Goal: Task Accomplishment & Management: Use online tool/utility

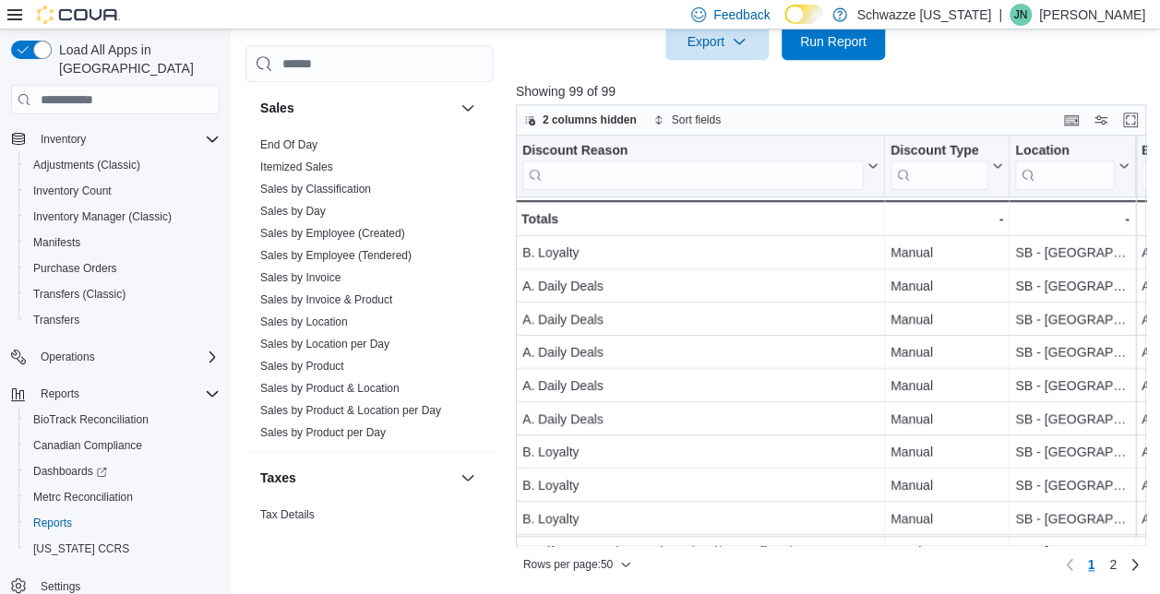
scroll to position [1288, 0]
click at [321, 359] on link "Sales by Product" at bounding box center [302, 365] width 84 height 13
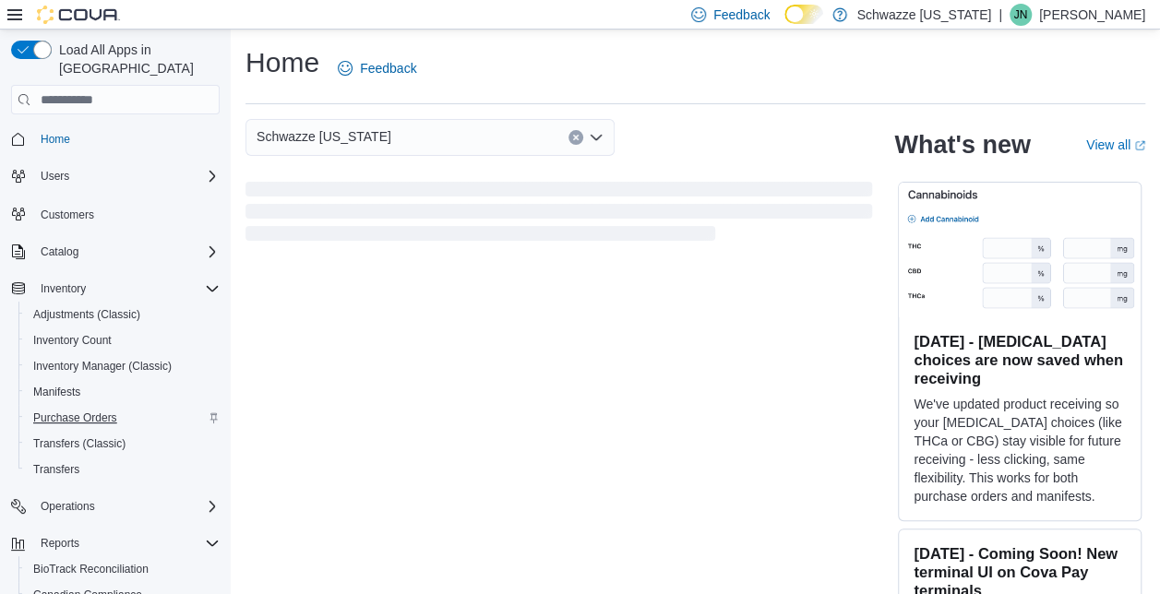
scroll to position [150, 0]
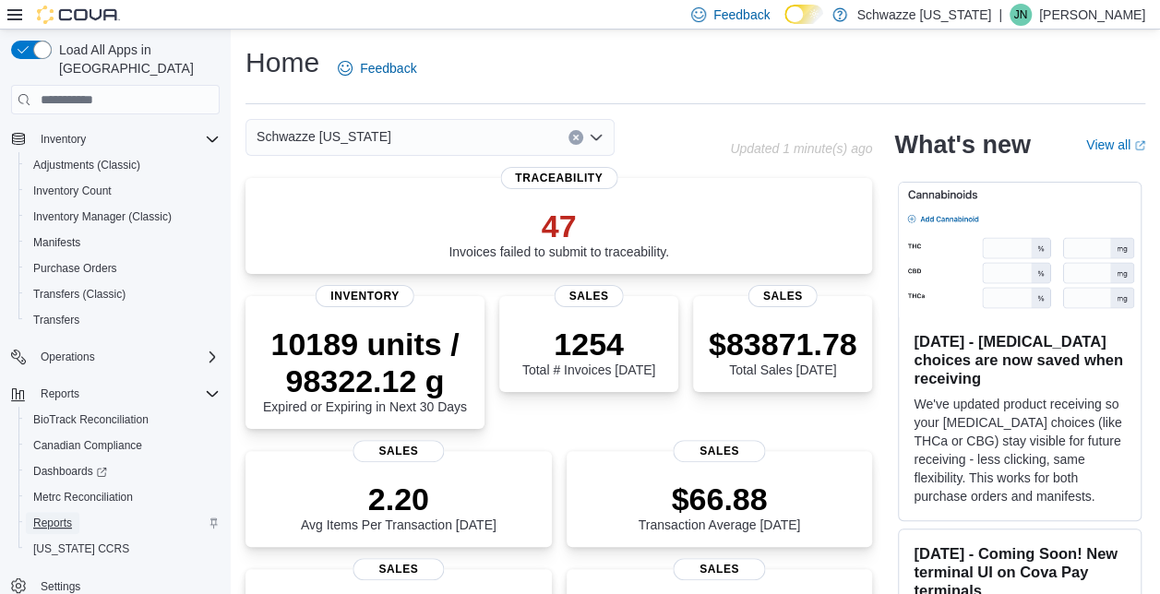
click at [62, 512] on span "Reports" at bounding box center [52, 523] width 39 height 22
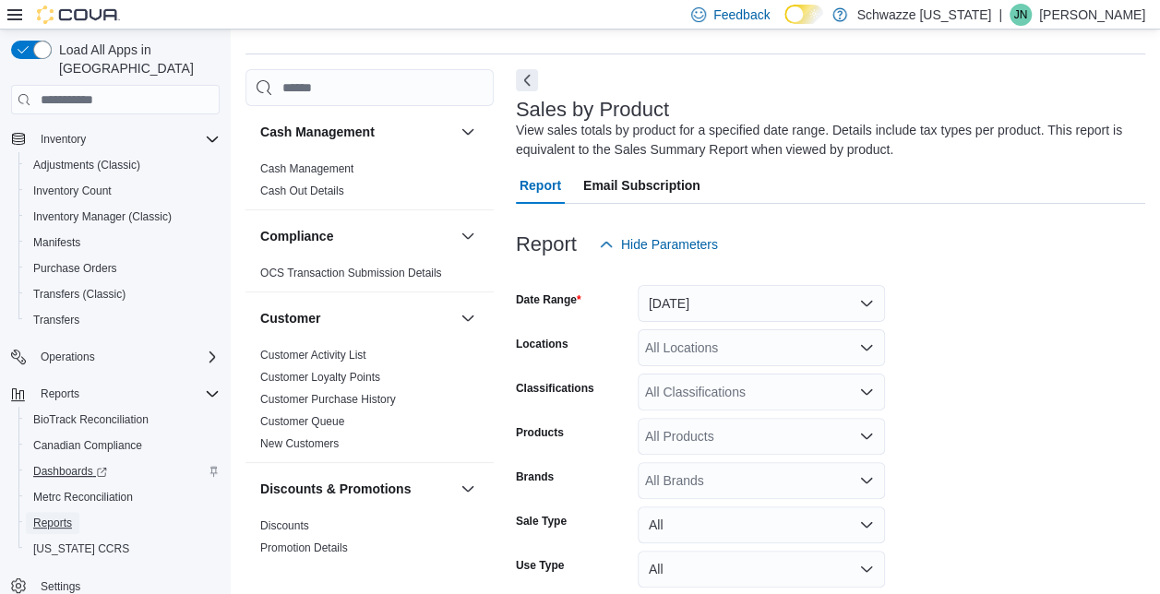
scroll to position [62, 0]
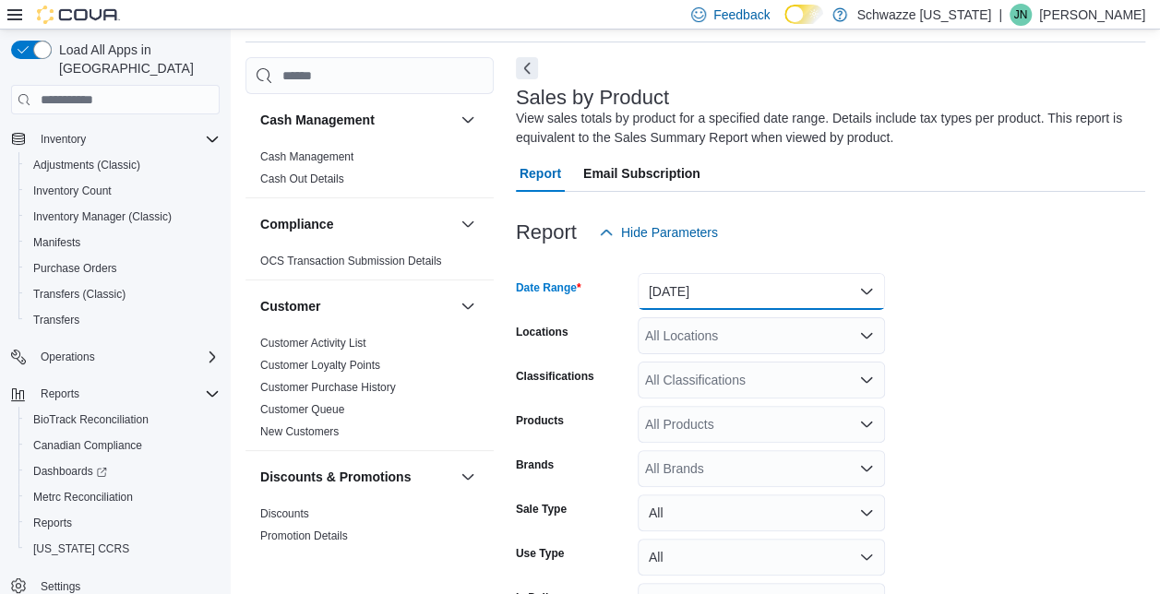
click at [687, 294] on button "[DATE]" at bounding box center [761, 291] width 247 height 37
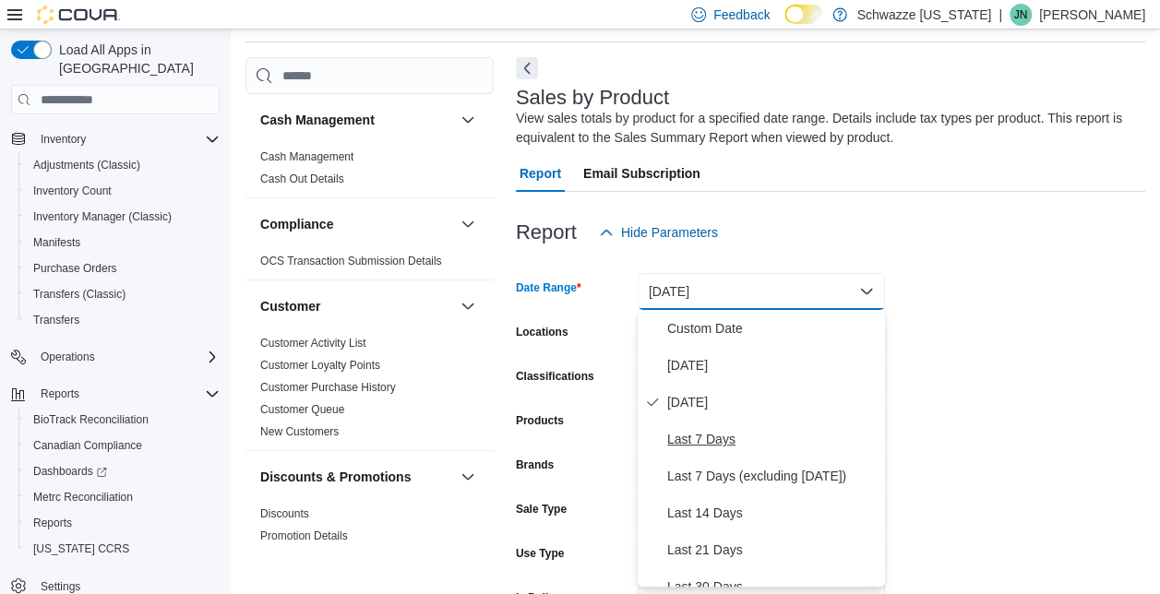
scroll to position [277, 0]
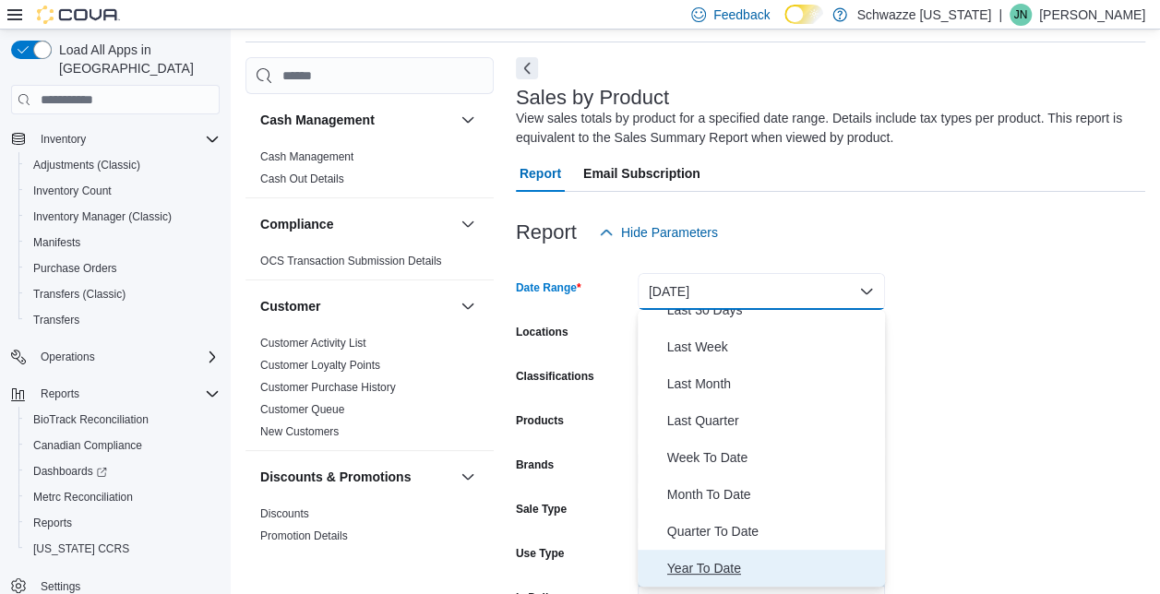
click at [711, 563] on span "Year To Date" at bounding box center [772, 568] width 210 height 22
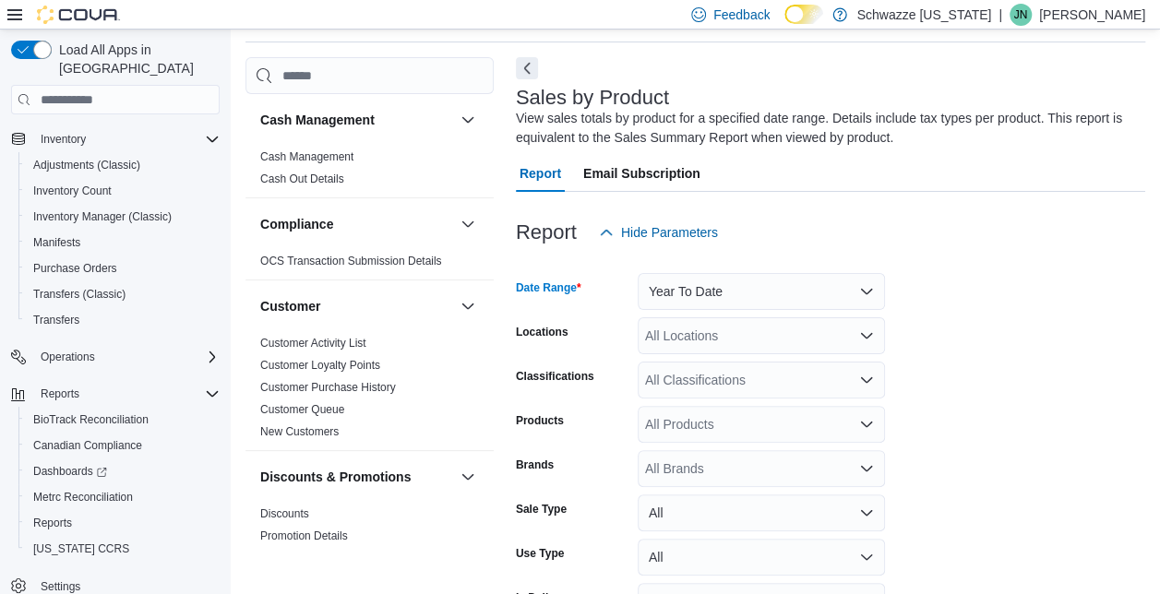
click at [749, 333] on div "All Locations" at bounding box center [761, 336] width 247 height 37
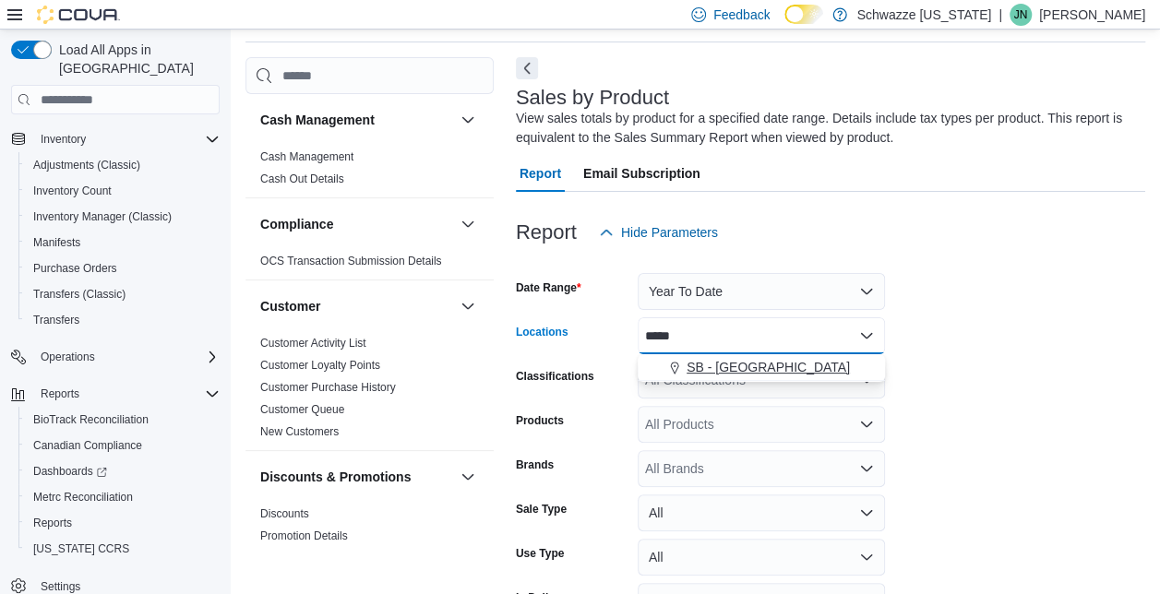
type input "*****"
click at [745, 362] on span "SB - [GEOGRAPHIC_DATA]" at bounding box center [768, 367] width 163 height 18
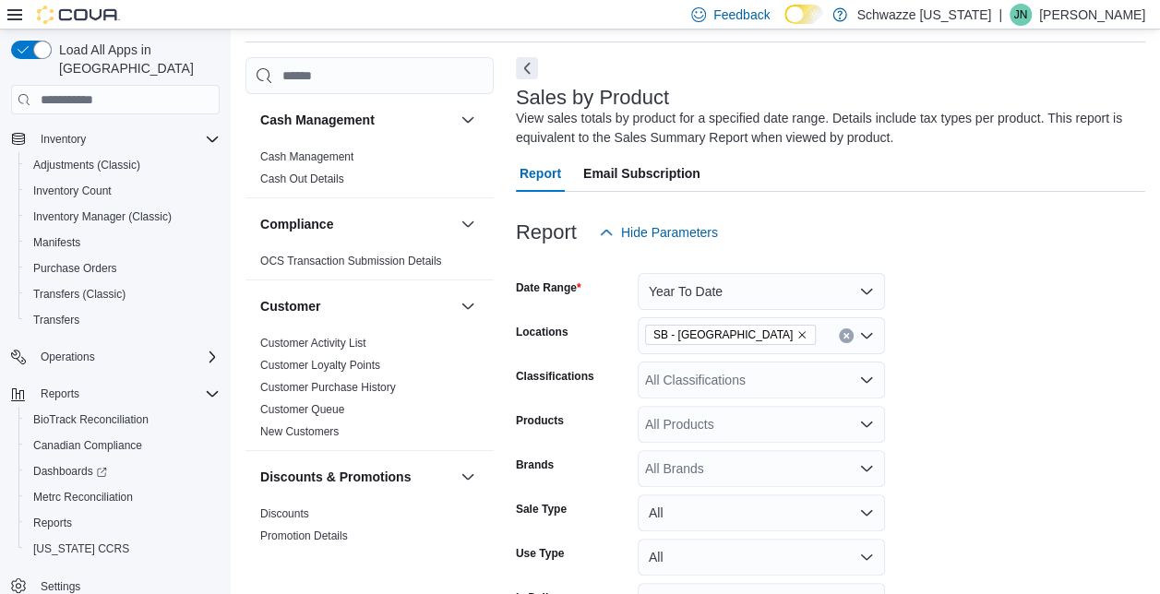
click at [934, 404] on form "Date Range Year To Date Locations SB - [GEOGRAPHIC_DATA] Classifications All Cl…" at bounding box center [830, 461] width 629 height 421
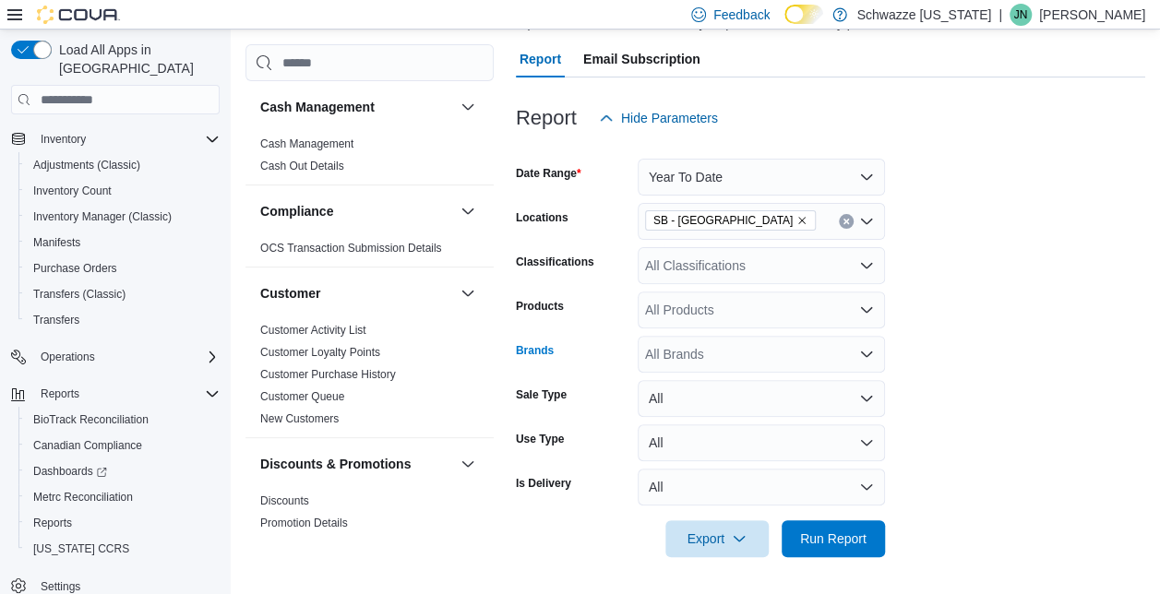
click at [722, 351] on div "All Brands" at bounding box center [761, 354] width 247 height 37
type input "****"
click at [718, 393] on span "Rare Dankness" at bounding box center [761, 386] width 225 height 18
click at [951, 441] on form "Date Range Year To Date Locations SB - [GEOGRAPHIC_DATA] Classifications All Cl…" at bounding box center [830, 347] width 629 height 421
click at [838, 556] on span "Run Report" at bounding box center [833, 538] width 81 height 37
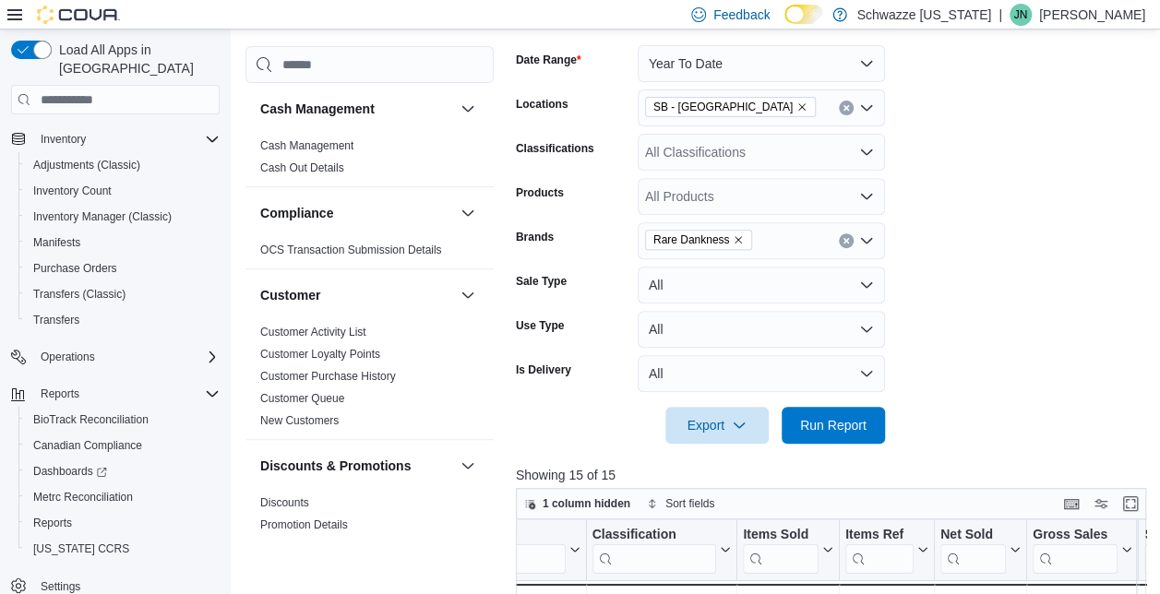
scroll to position [276, 0]
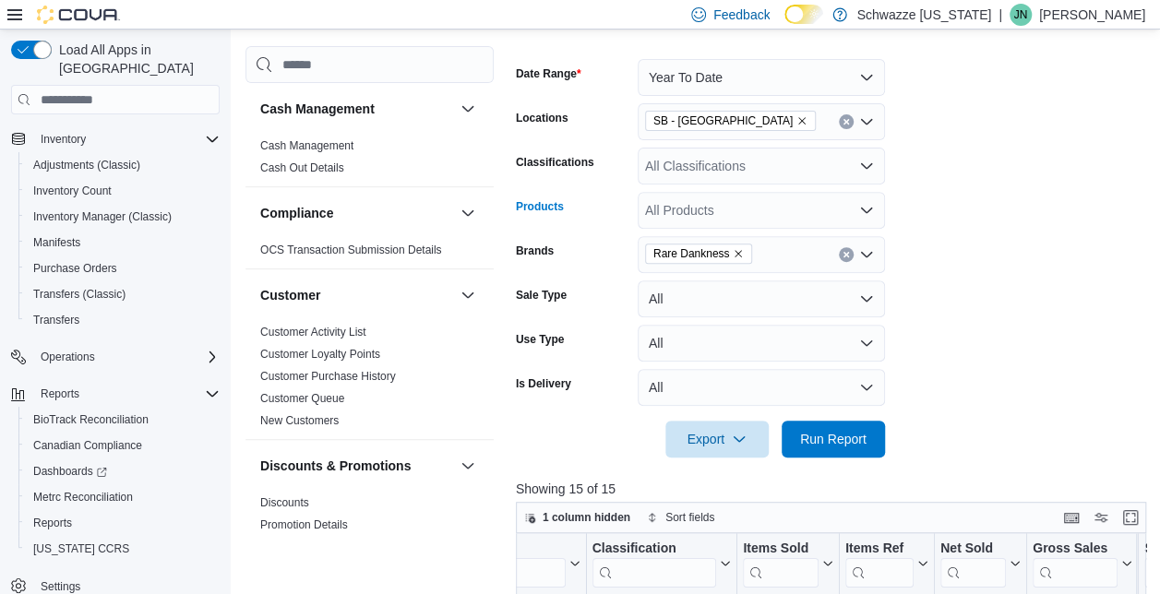
click at [708, 224] on div "All Products" at bounding box center [761, 210] width 247 height 37
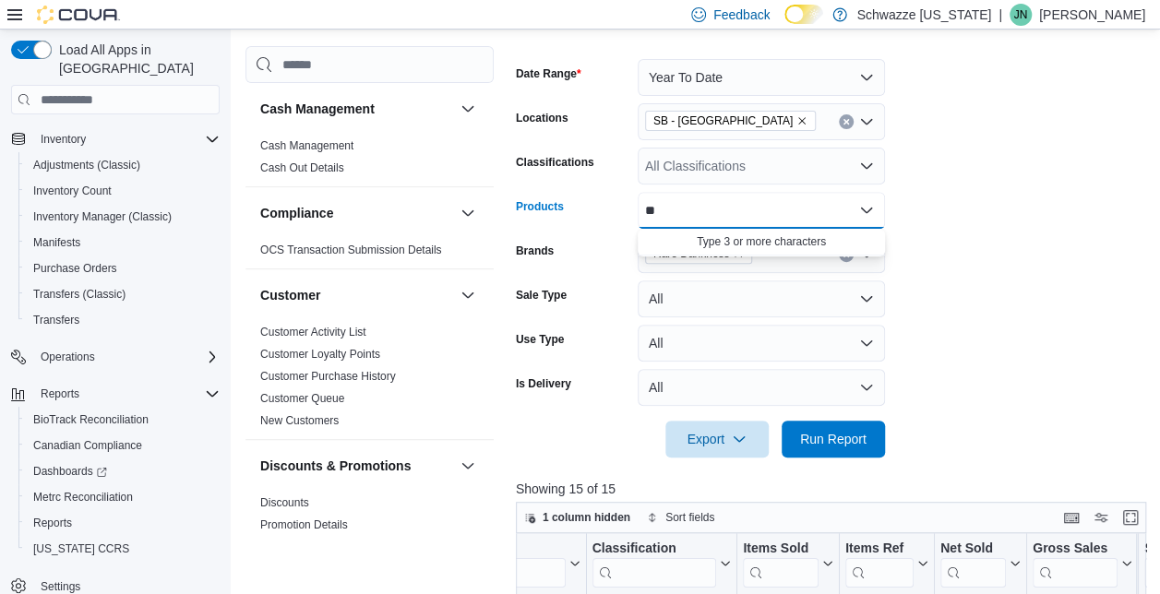
type input "*"
click at [686, 166] on div "All Classifications" at bounding box center [761, 166] width 247 height 37
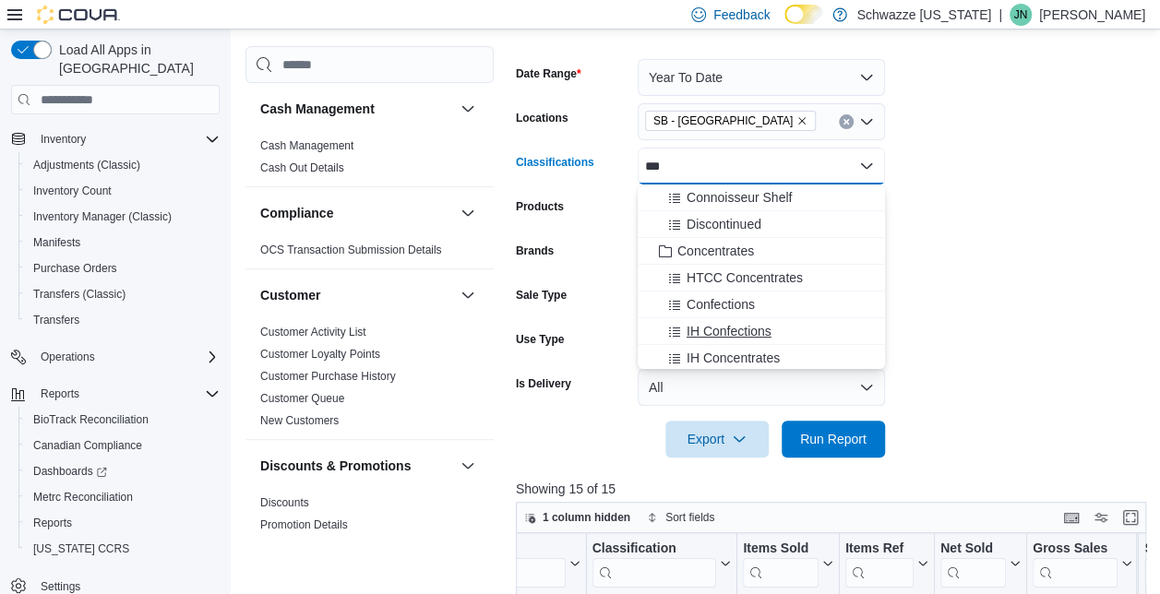
scroll to position [3, 0]
type input "***"
click at [741, 244] on span "Concentrates" at bounding box center [715, 248] width 77 height 18
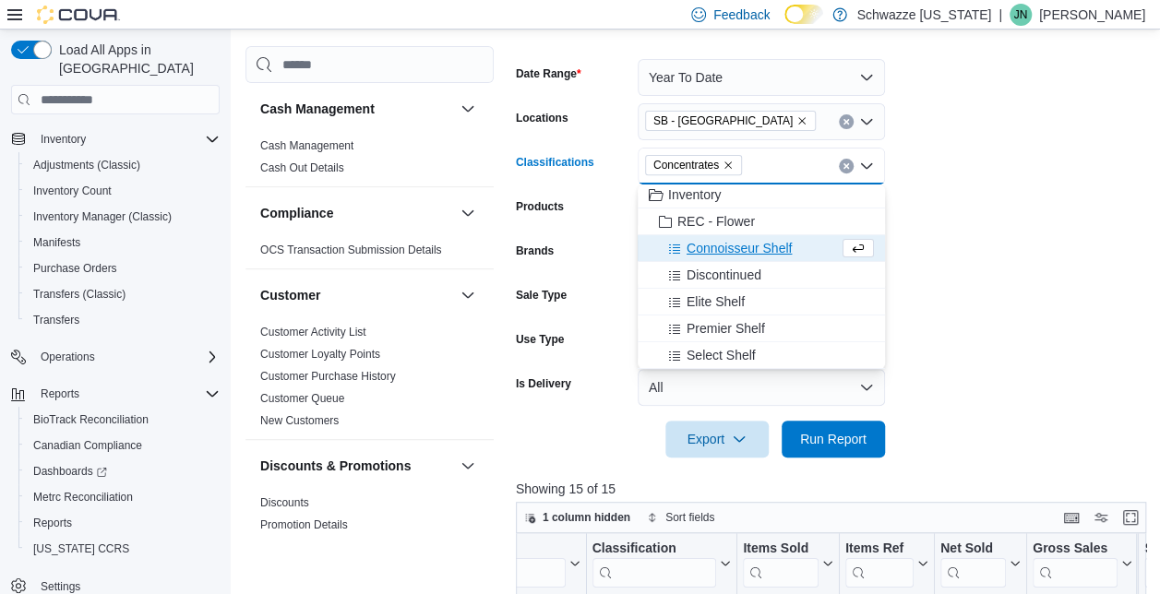
click at [947, 281] on form "Date Range Year To Date Locations [GEOGRAPHIC_DATA] - [GEOGRAPHIC_DATA] Classif…" at bounding box center [834, 247] width 637 height 421
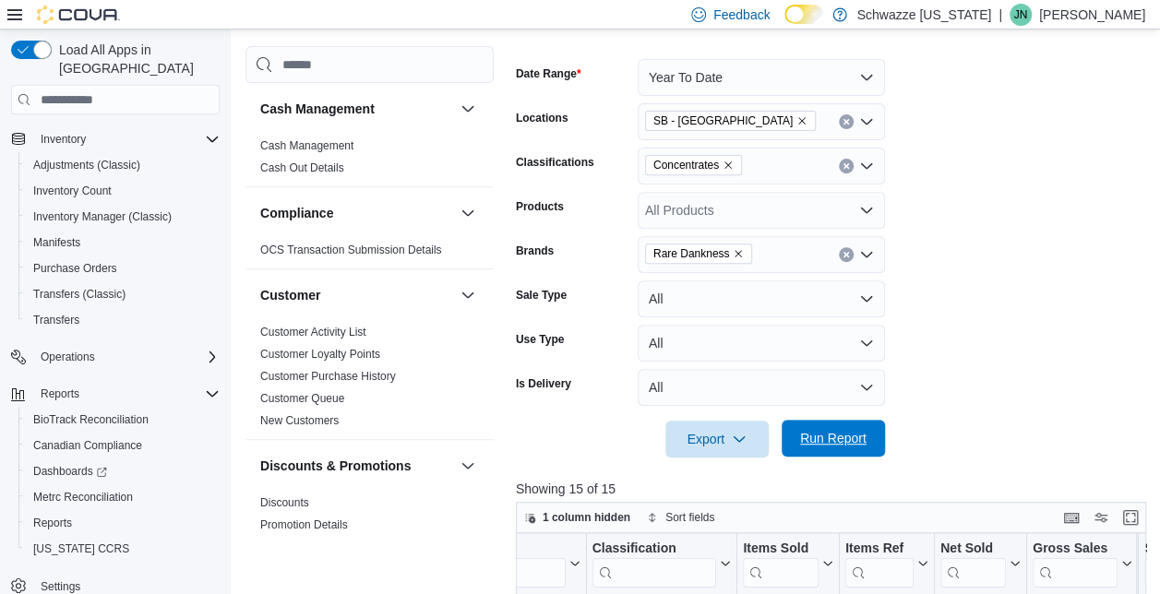
click at [830, 443] on span "Run Report" at bounding box center [833, 438] width 66 height 18
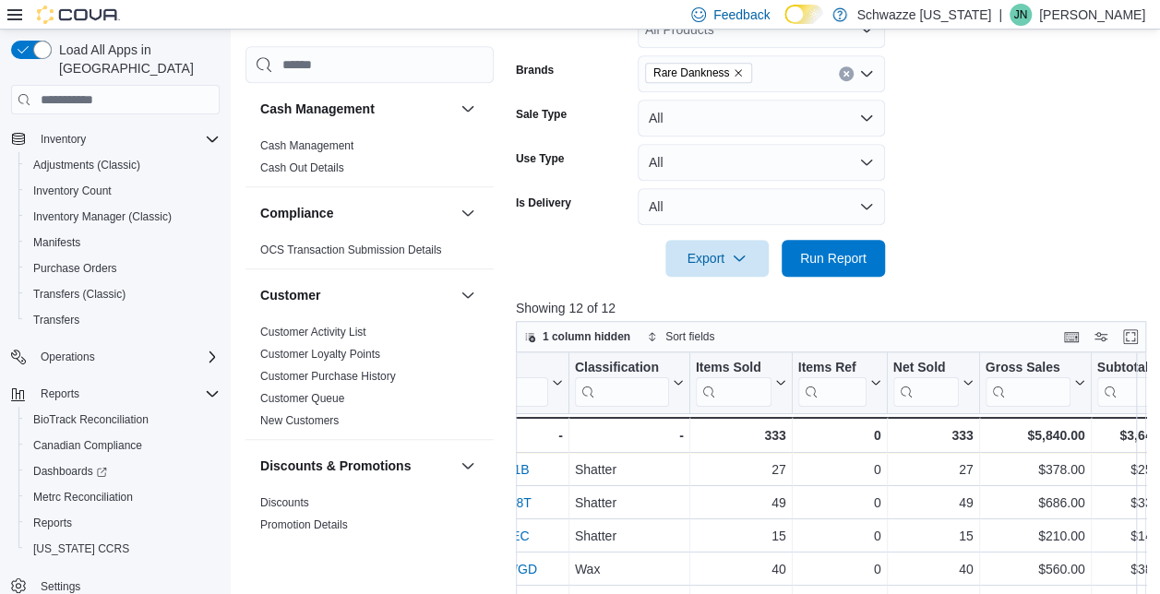
scroll to position [0, 305]
